Goal: Go to known website: Go to known website

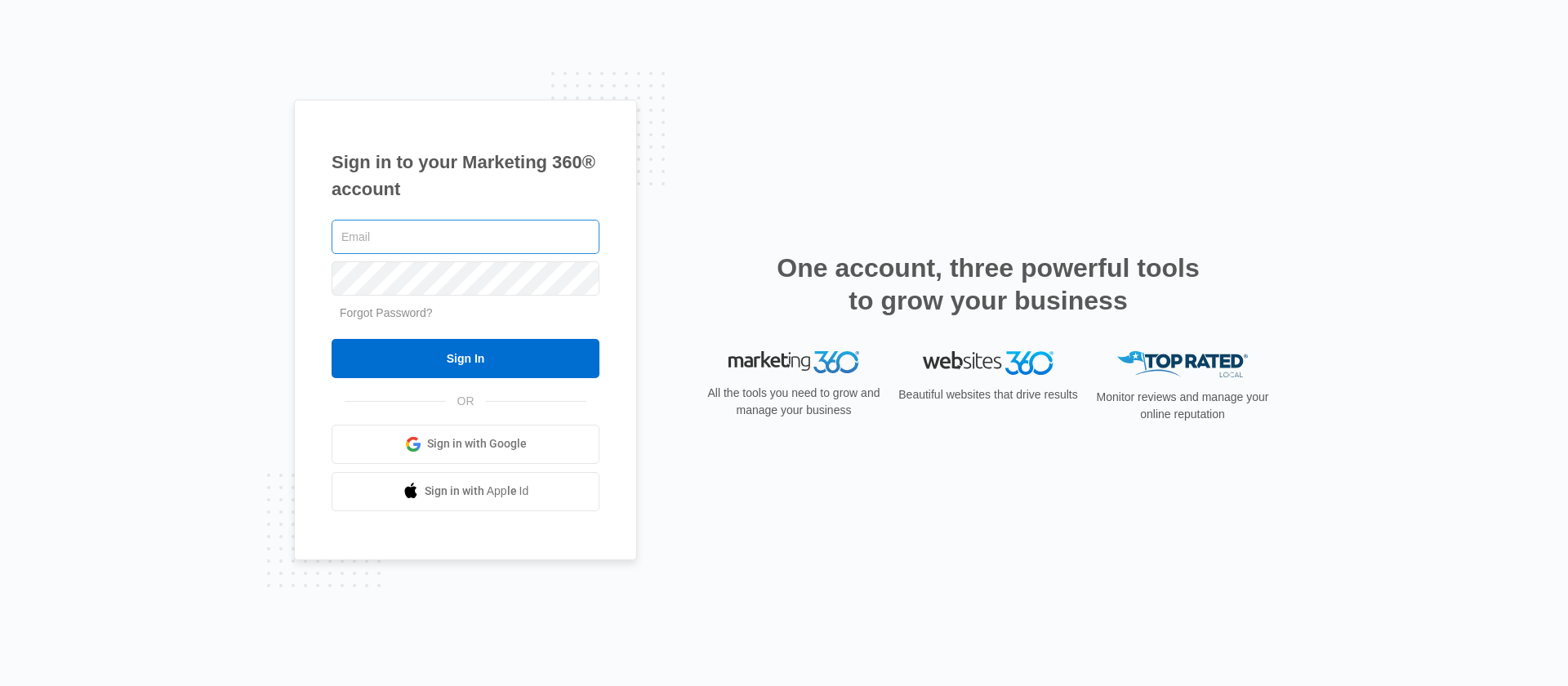
type input "[EMAIL_ADDRESS][PERSON_NAME][DOMAIN_NAME]"
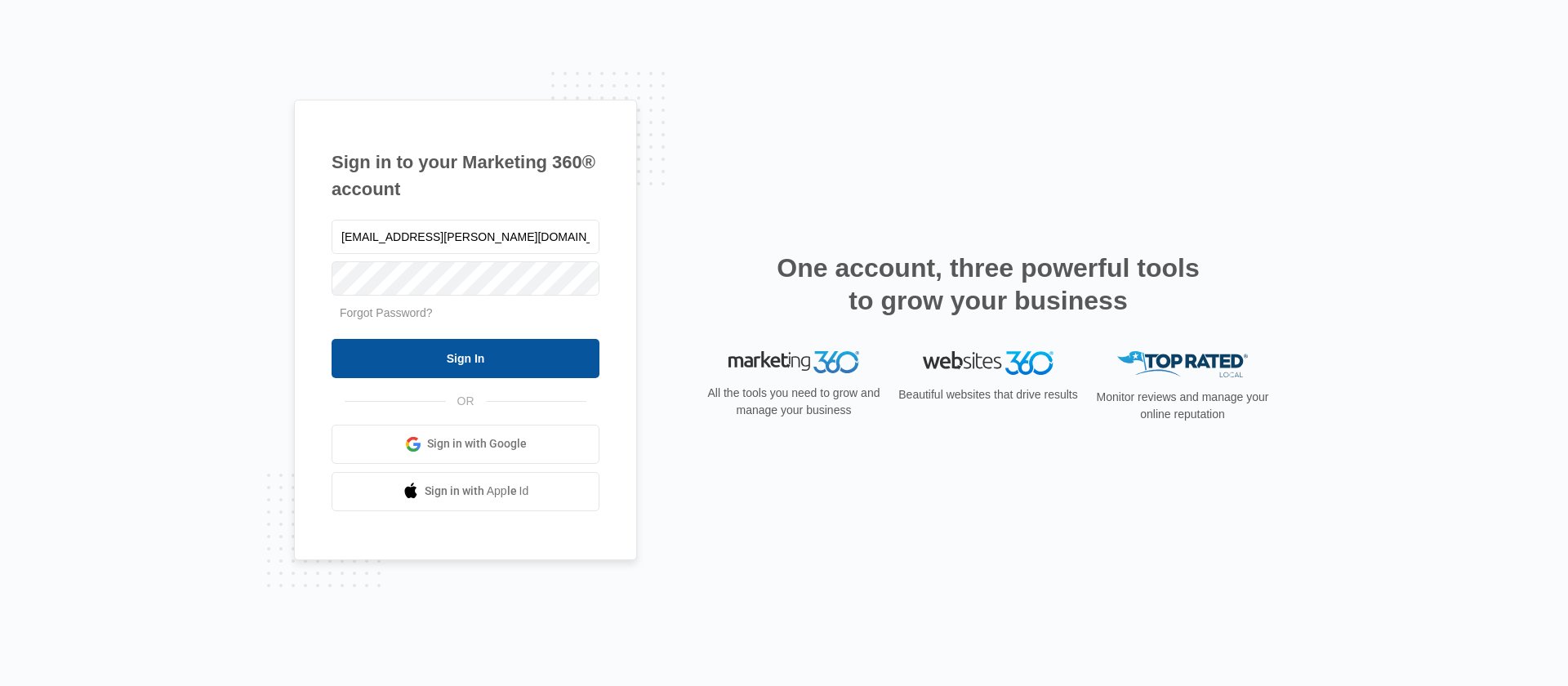
click at [400, 343] on input "Sign In" at bounding box center [465, 358] width 268 height 39
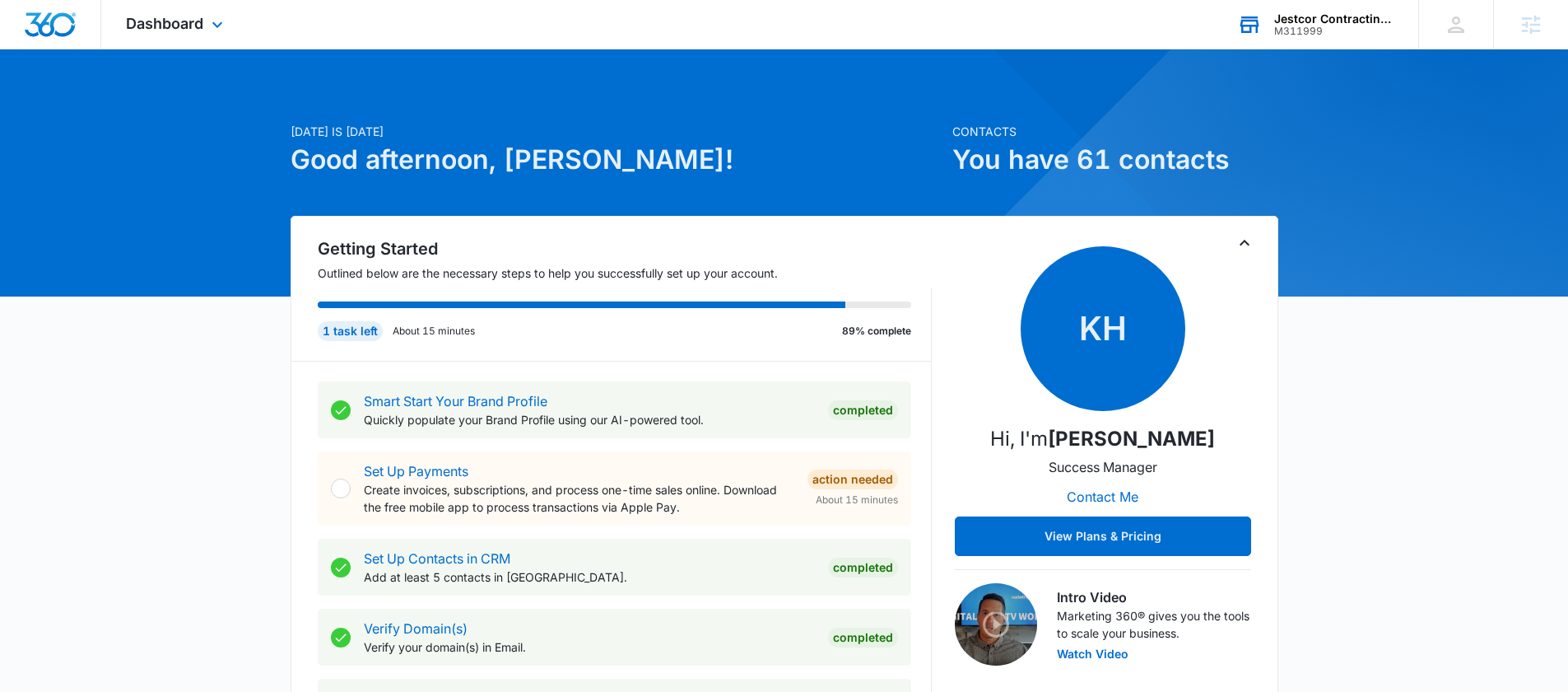
click at [1328, 12] on div "Jestcor Contracting, inc." at bounding box center [1334, 18] width 120 height 13
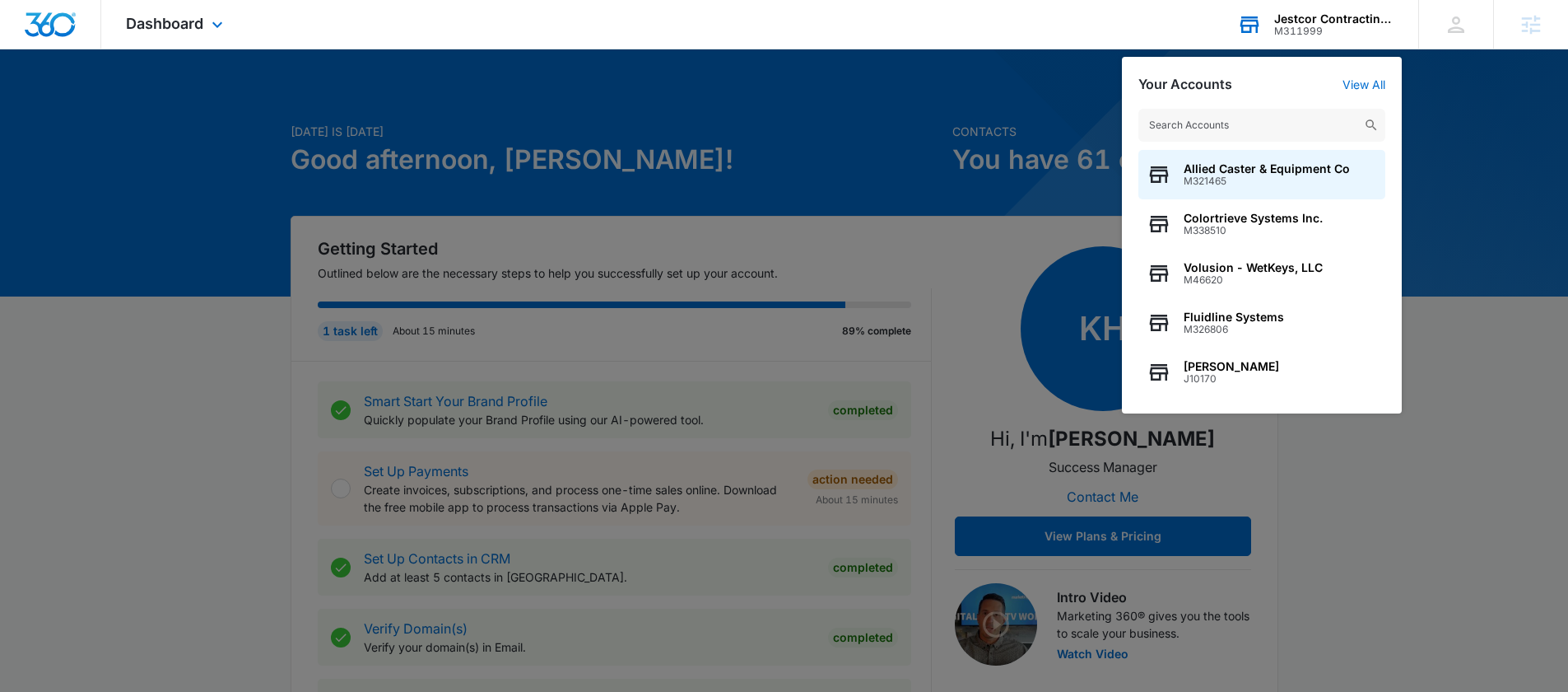
click at [1241, 116] on input "text" at bounding box center [1262, 125] width 247 height 33
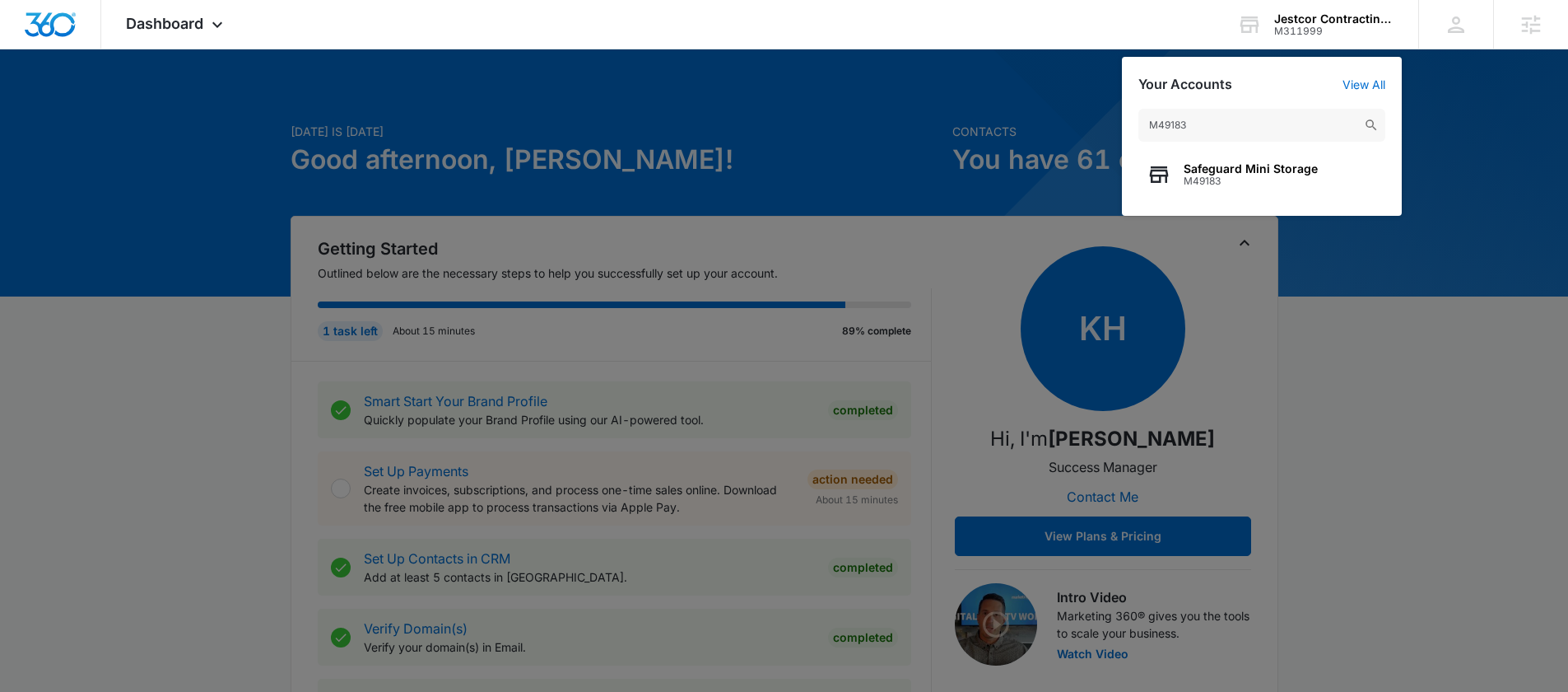
type input "M49183"
click at [1230, 176] on span "M49183" at bounding box center [1250, 181] width 135 height 12
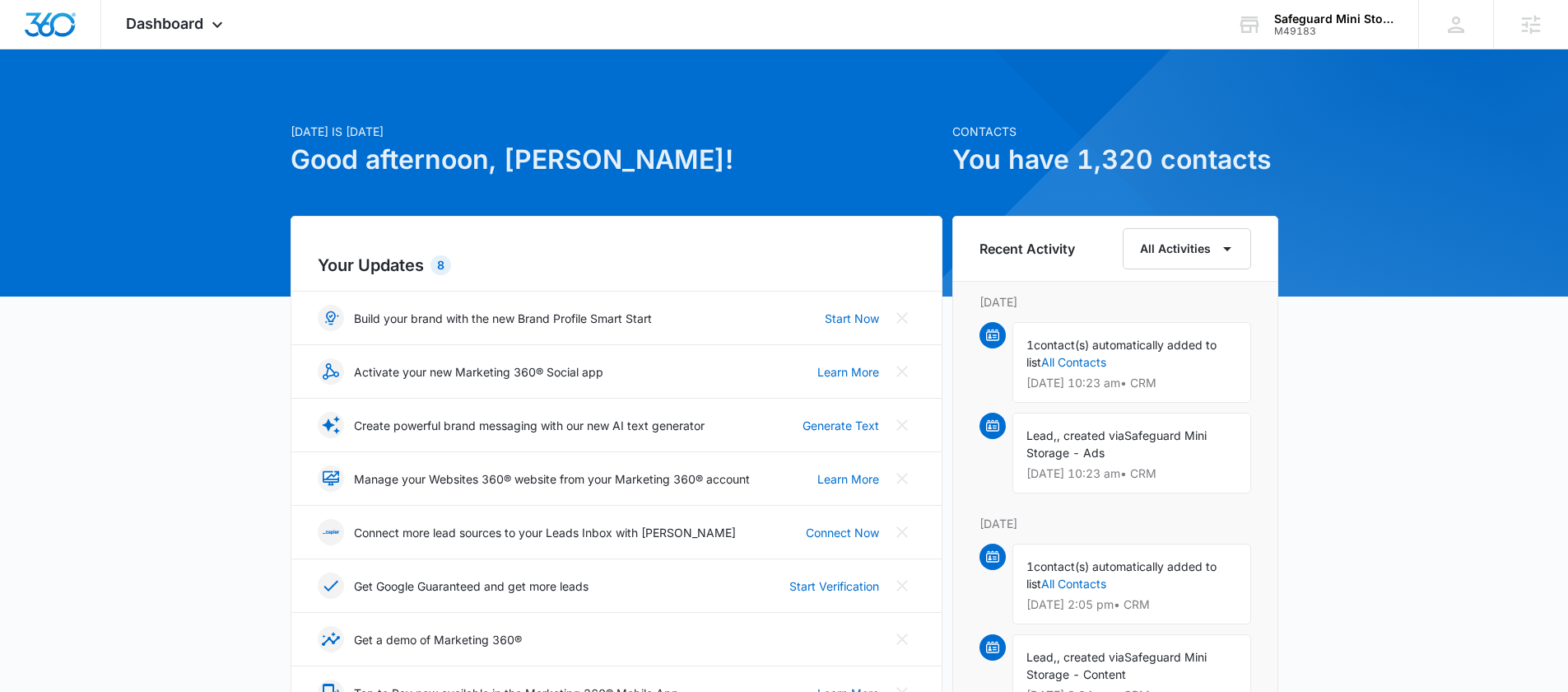
click at [132, 27] on span "Dashboard" at bounding box center [164, 23] width 77 height 17
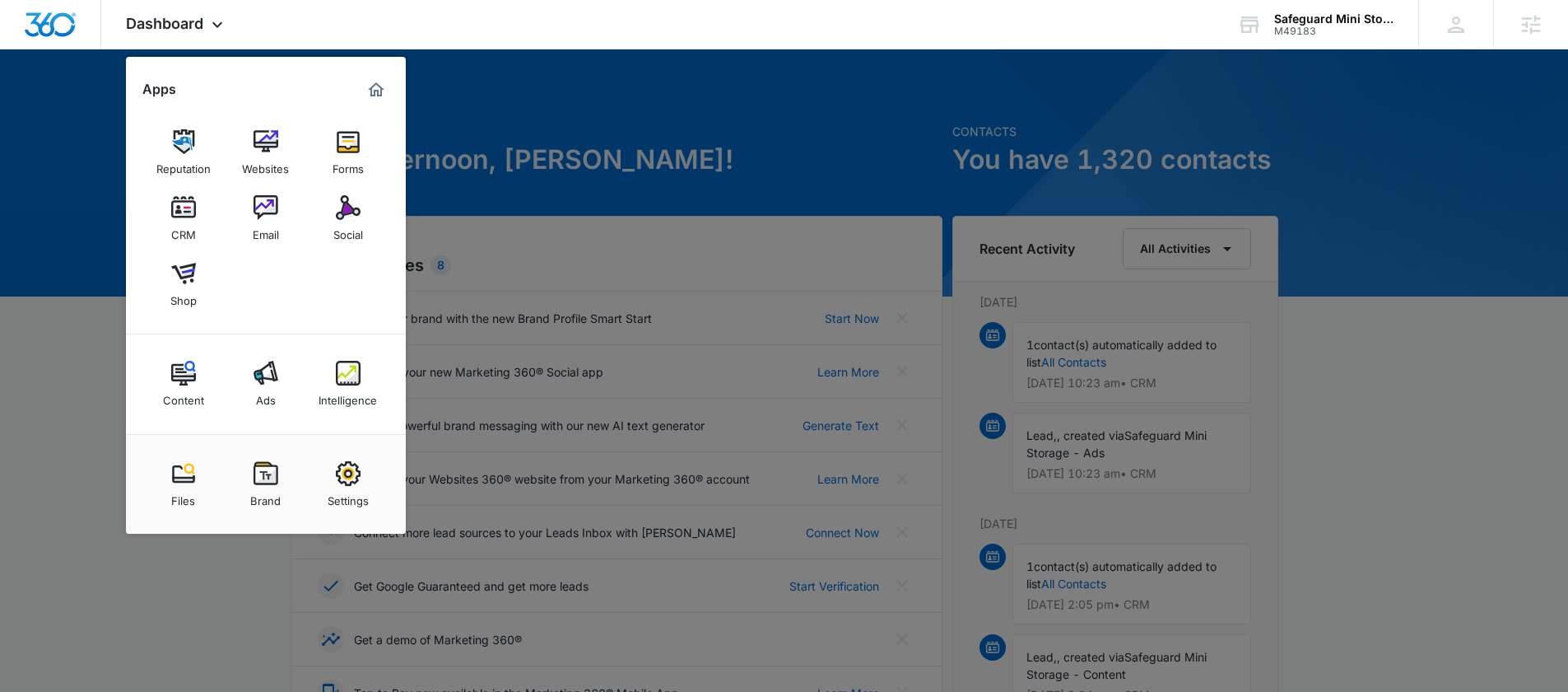
click at [90, 323] on div at bounding box center [784, 346] width 1568 height 692
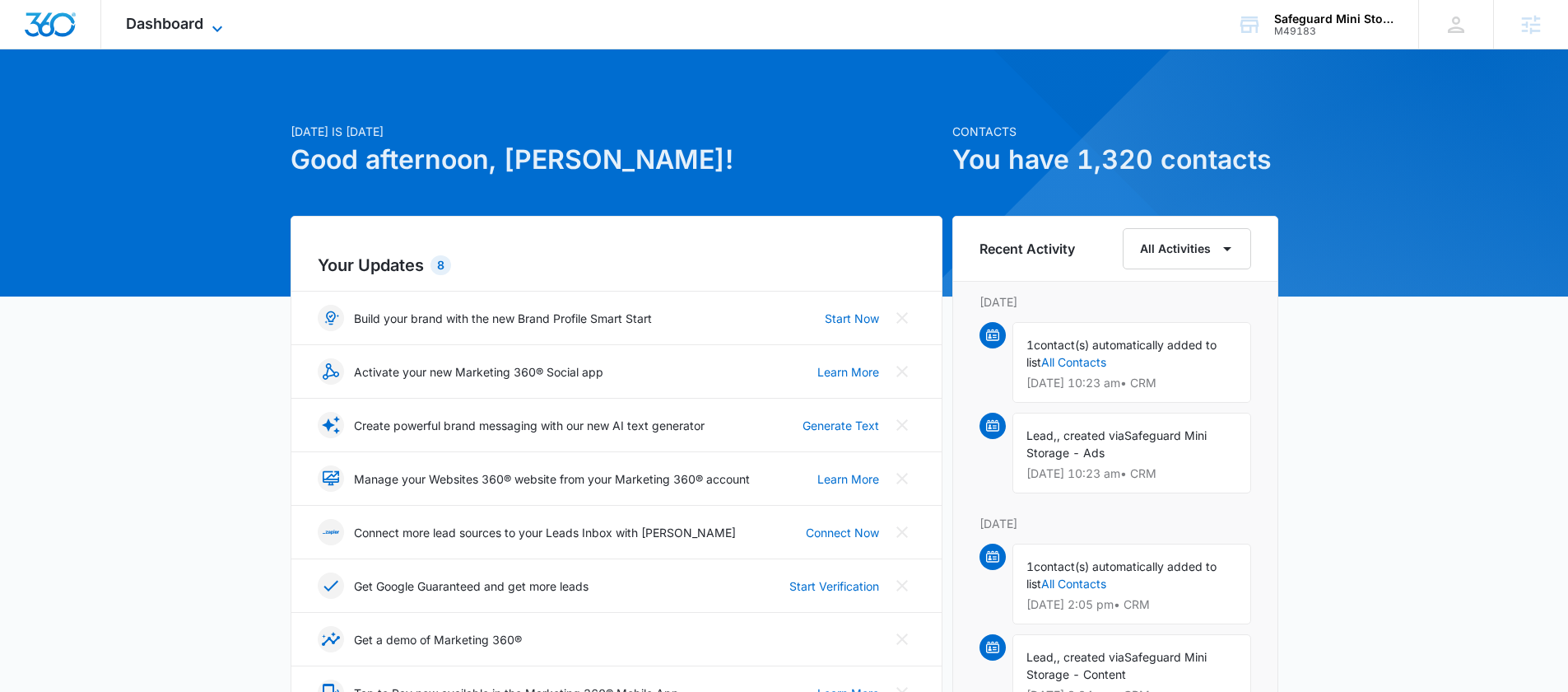
click at [146, 28] on span "Dashboard" at bounding box center [164, 23] width 77 height 17
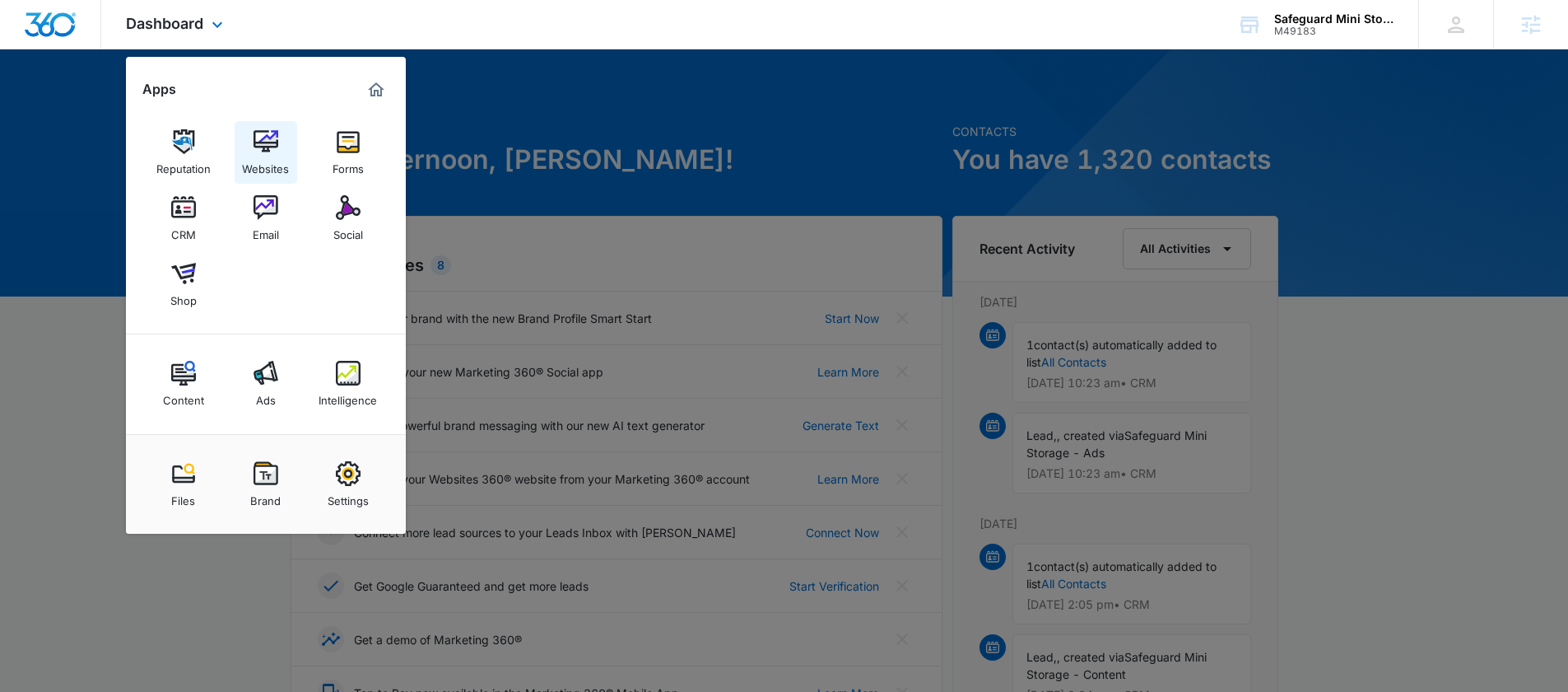
click at [251, 142] on link "Websites" at bounding box center [265, 151] width 62 height 62
